Goal: Find specific page/section: Find specific page/section

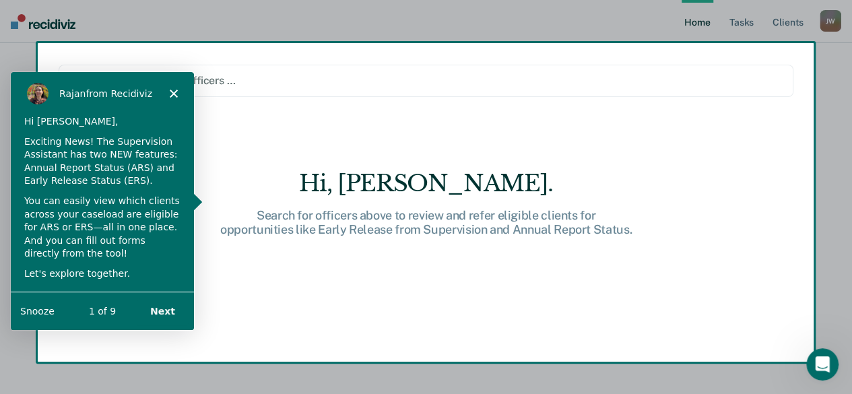
click at [176, 90] on icon "Close" at bounding box center [173, 92] width 8 height 8
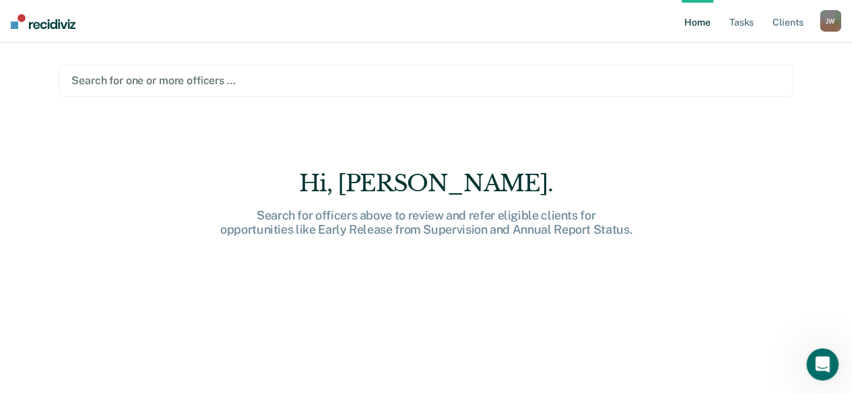
click at [155, 86] on div at bounding box center [426, 80] width 710 height 15
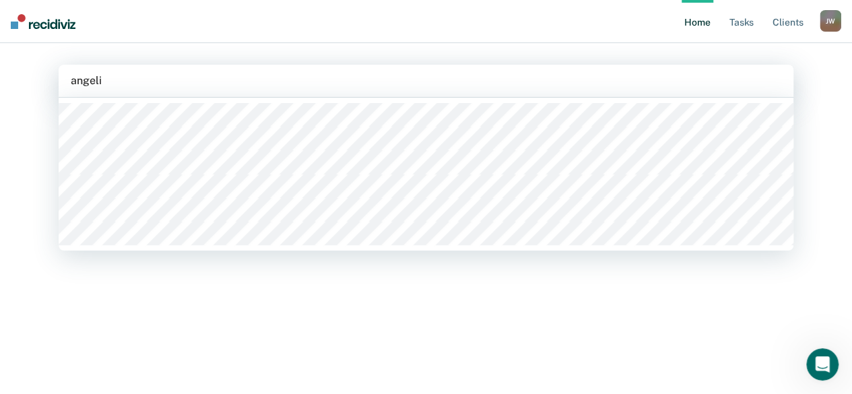
type input "angelin"
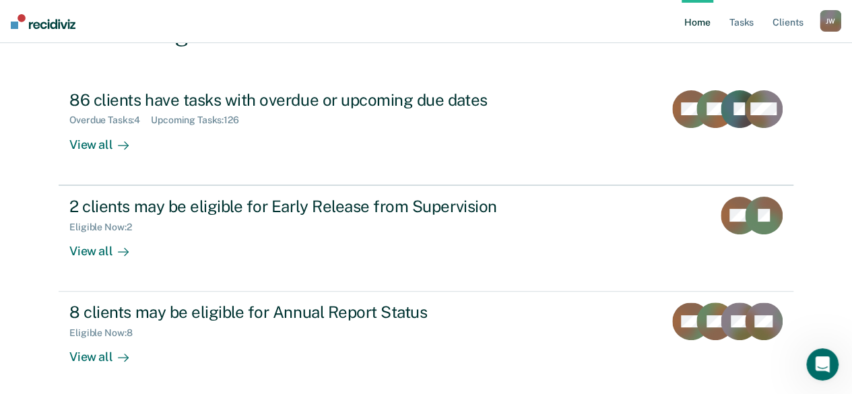
scroll to position [123, 0]
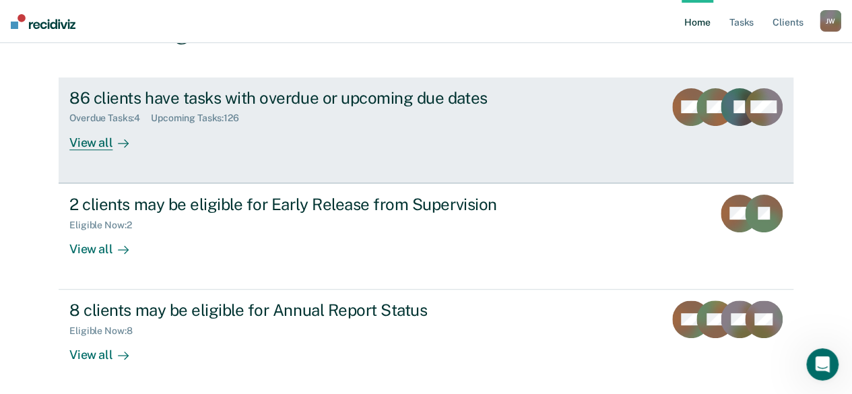
click at [144, 158] on link "86 clients have tasks with overdue or upcoming due dates Overdue Tasks : 4 Upco…" at bounding box center [426, 130] width 735 height 106
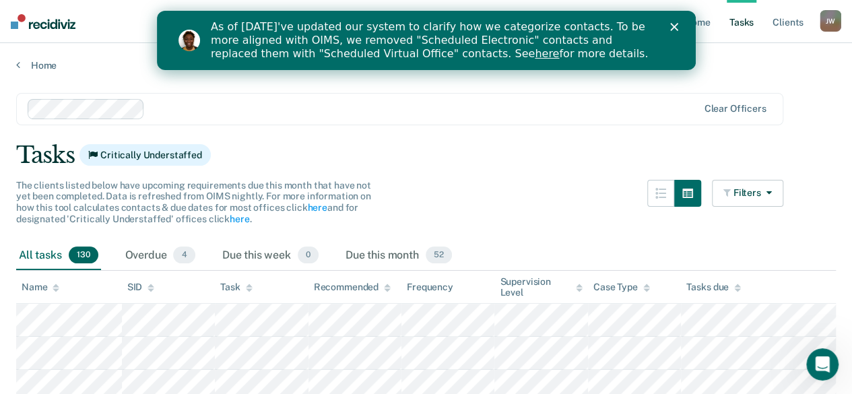
click at [58, 287] on icon at bounding box center [56, 288] width 7 height 9
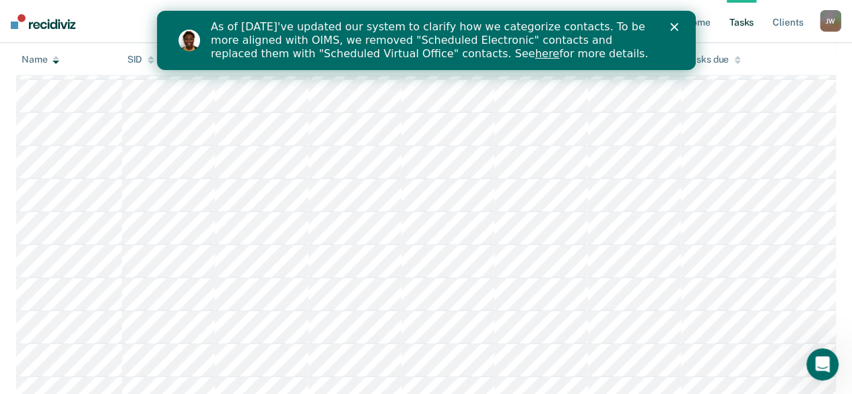
scroll to position [4043, 0]
